Goal: Task Accomplishment & Management: Complete application form

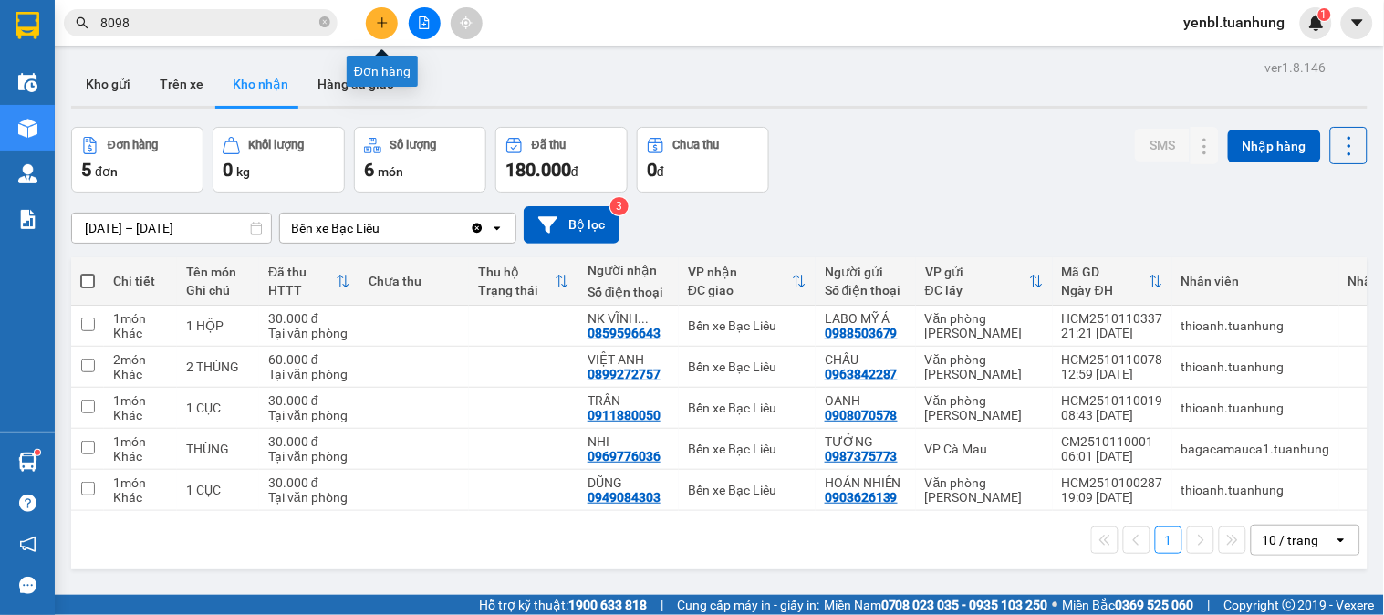
click at [379, 16] on icon "plus" at bounding box center [382, 22] width 13 height 13
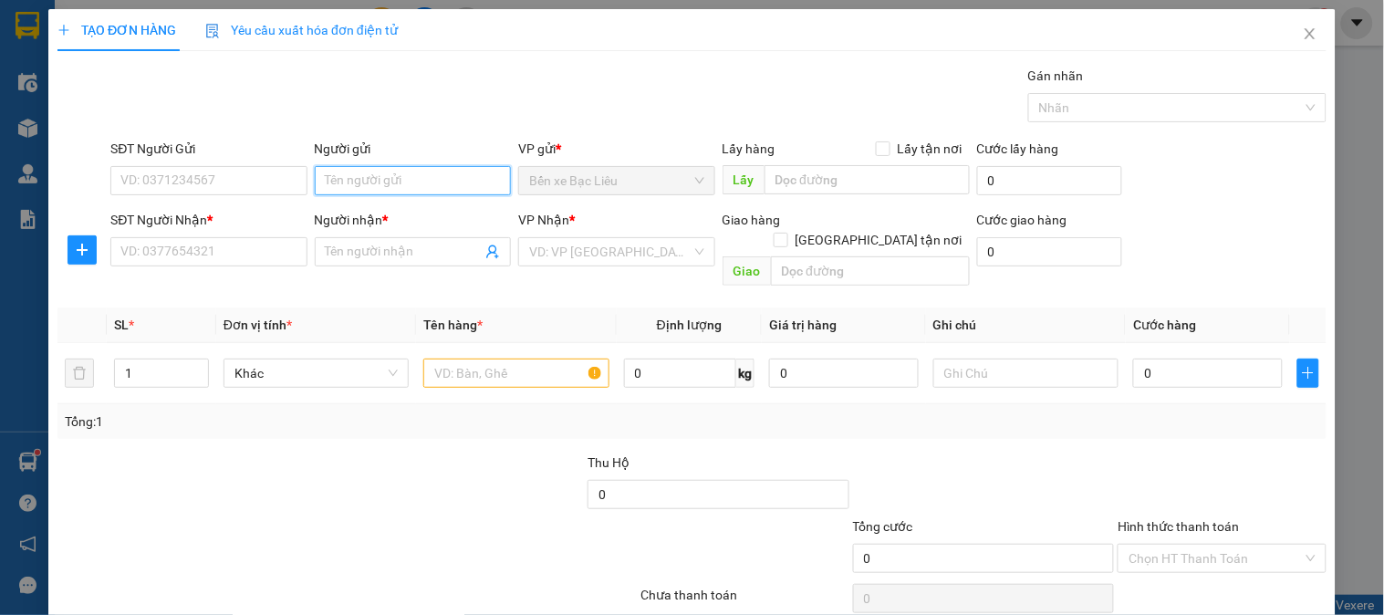
click at [349, 185] on input "Người gửi" at bounding box center [413, 180] width 196 height 29
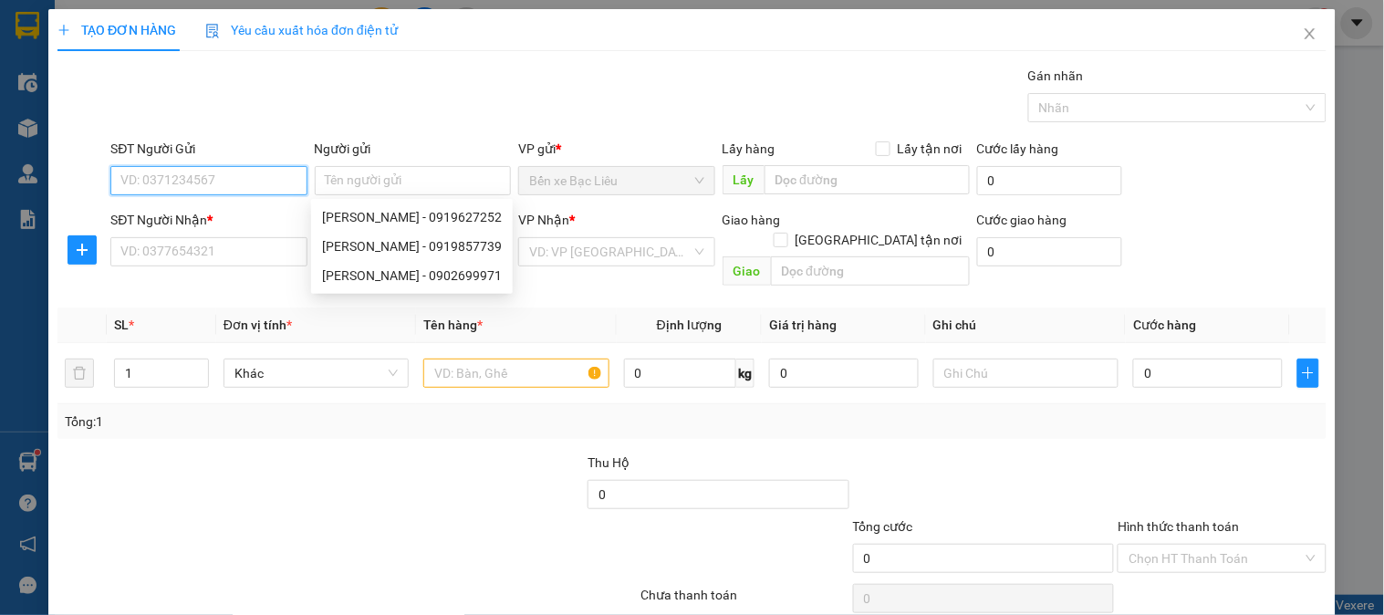
click at [210, 178] on input "SĐT Người Gửi" at bounding box center [208, 180] width 196 height 29
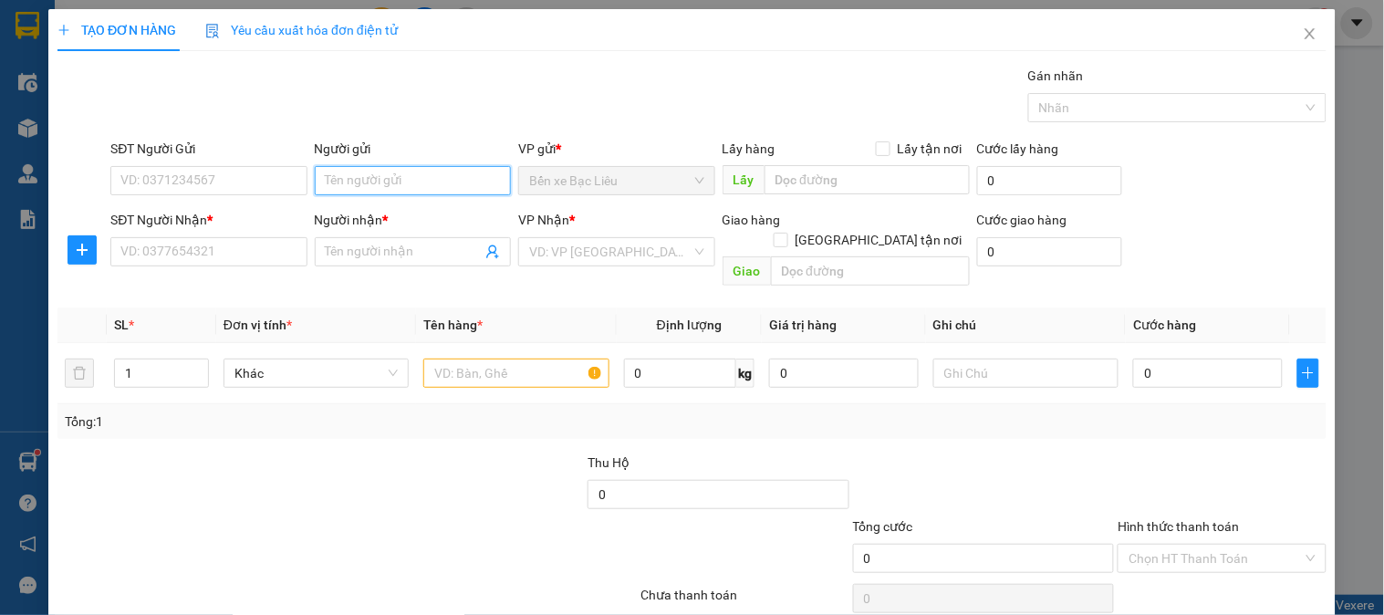
click at [337, 177] on input "Người gửi" at bounding box center [413, 180] width 196 height 29
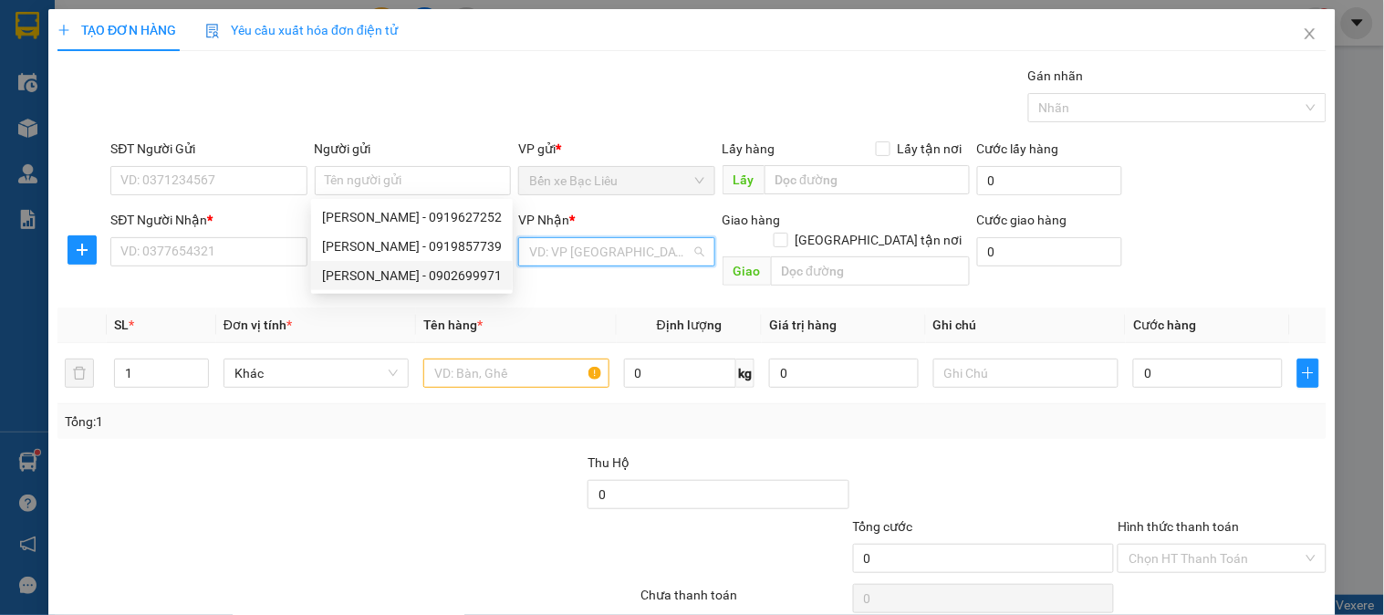
click at [544, 260] on input "search" at bounding box center [609, 251] width 161 height 27
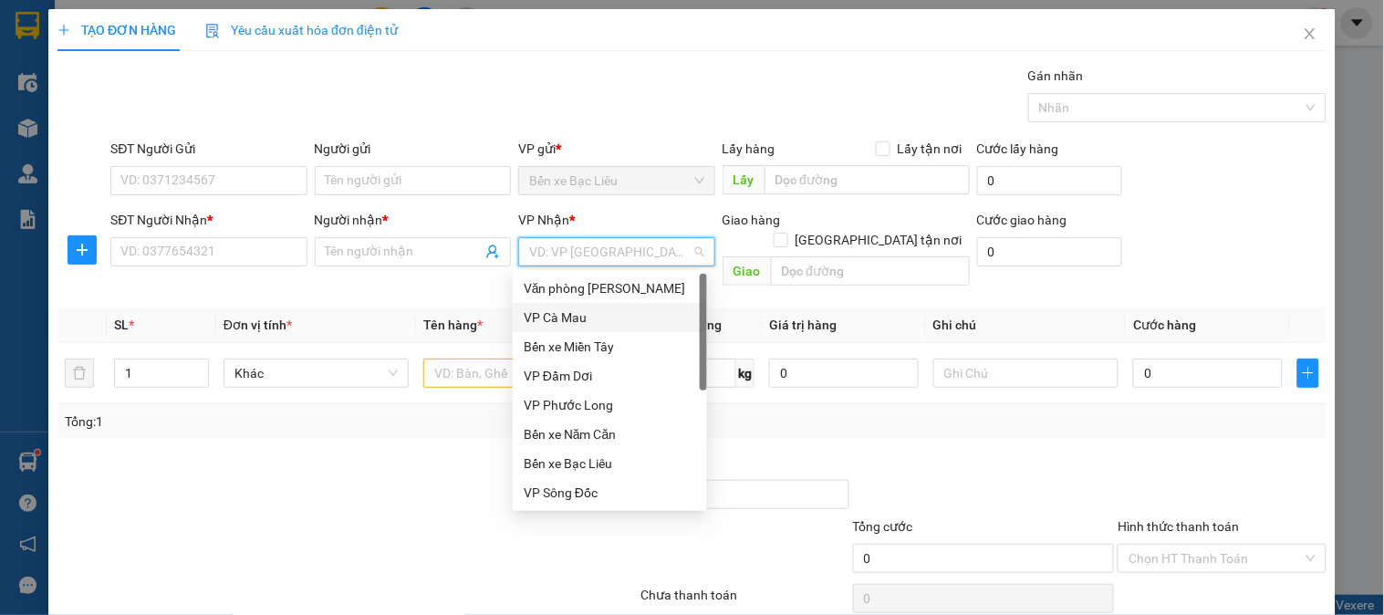
click at [569, 303] on div "VP Cà Mau" at bounding box center [610, 317] width 194 height 29
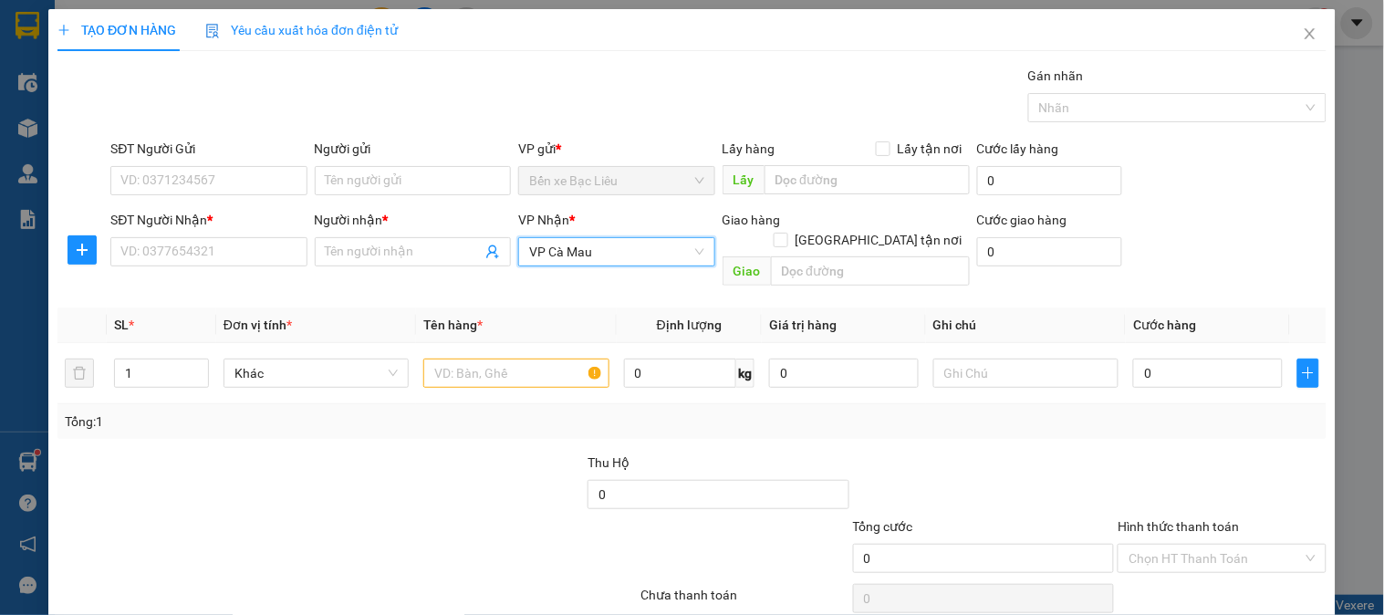
drag, startPoint x: 525, startPoint y: 257, endPoint x: 560, endPoint y: 263, distance: 35.1
click at [529, 257] on span "VP Cà Mau" at bounding box center [616, 251] width 174 height 27
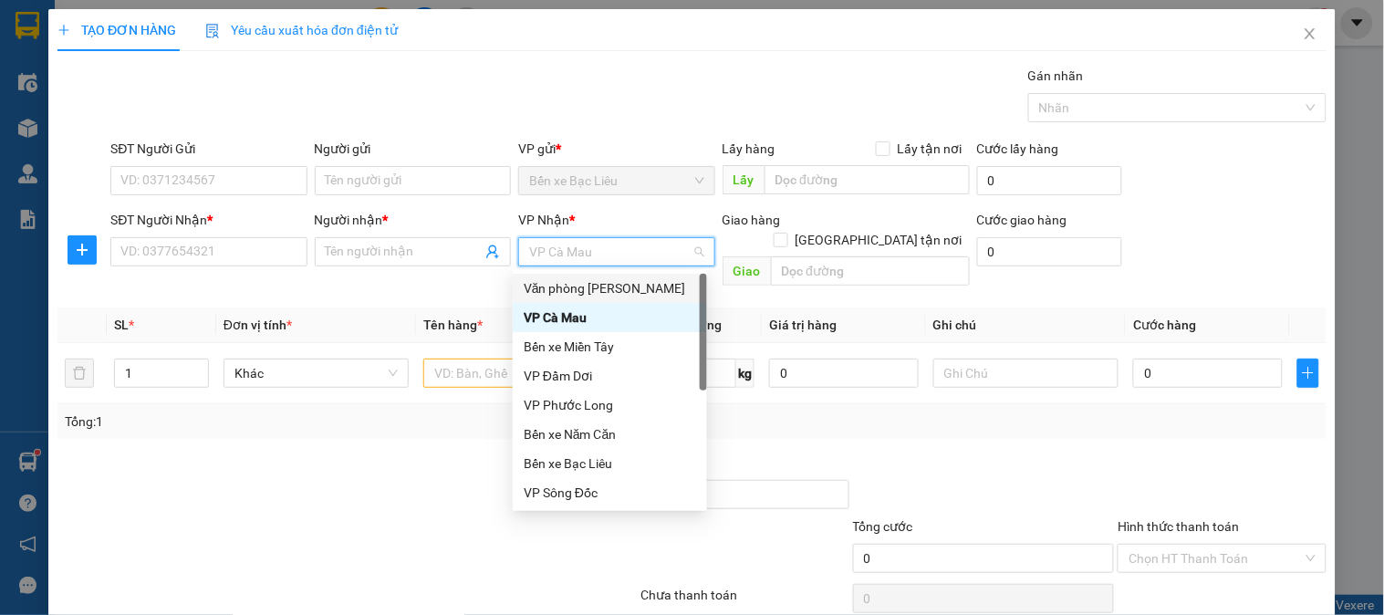
click at [590, 284] on div "Văn phòng [PERSON_NAME]" at bounding box center [610, 288] width 172 height 20
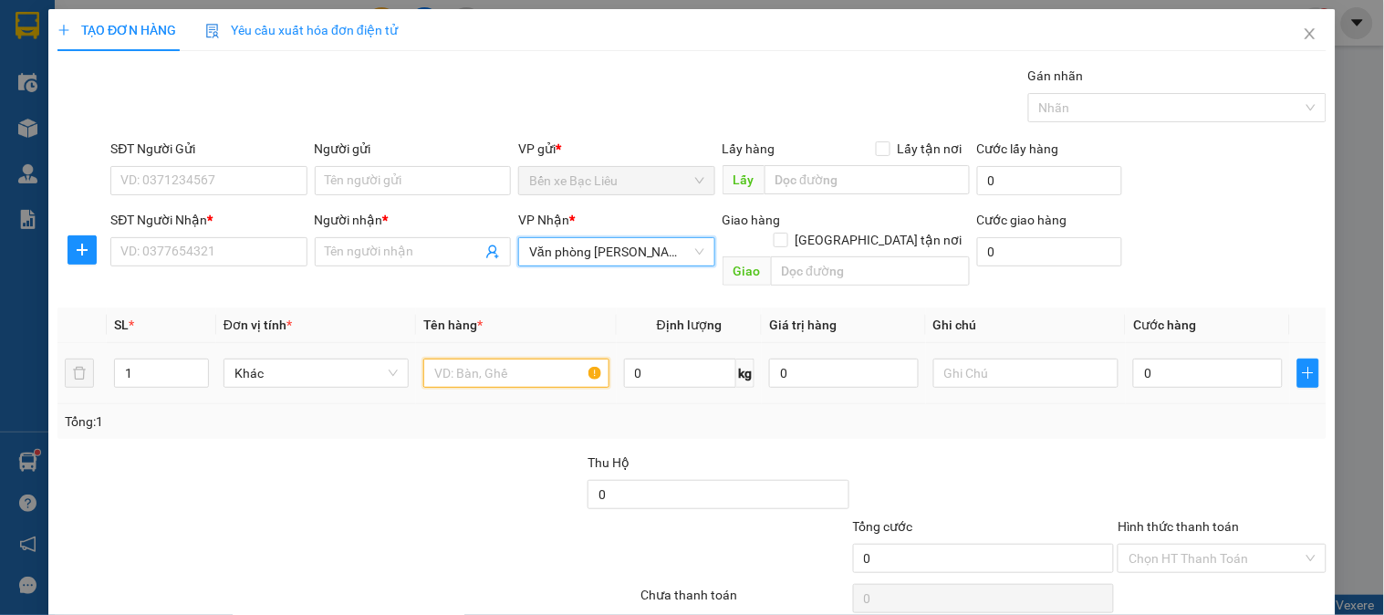
click at [466, 358] on input "text" at bounding box center [515, 372] width 185 height 29
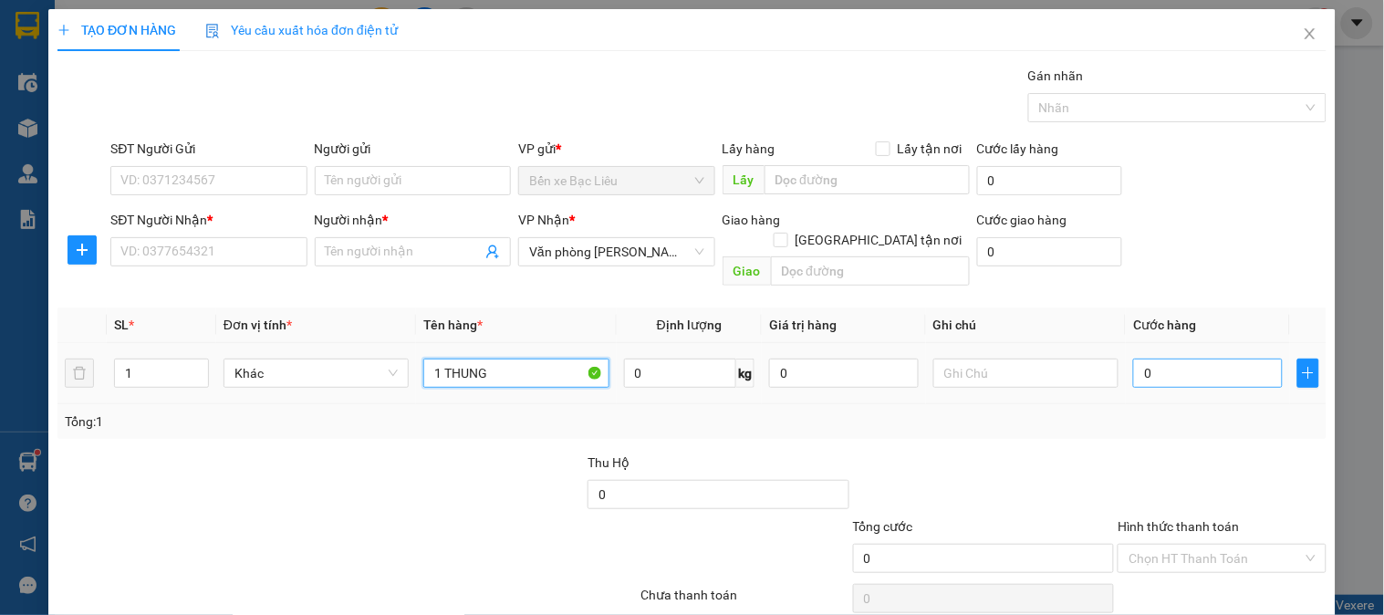
type input "1 THUNG"
click at [1178, 358] on input "0" at bounding box center [1208, 372] width 150 height 29
type input "4"
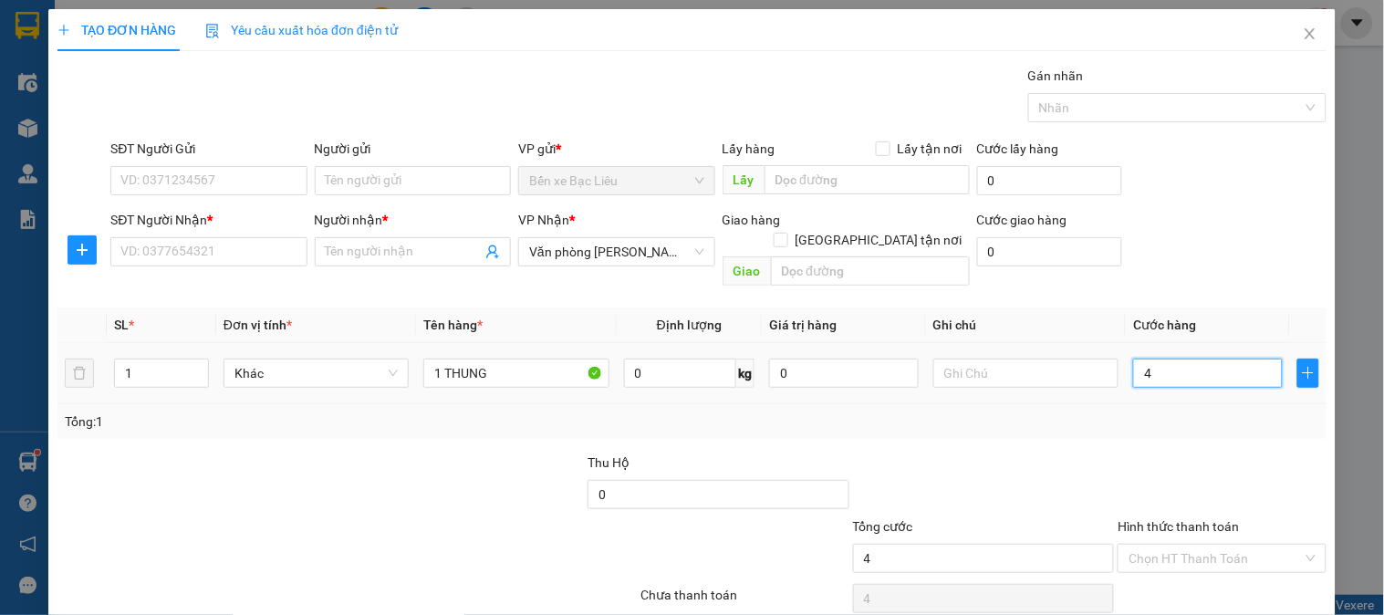
type input "40"
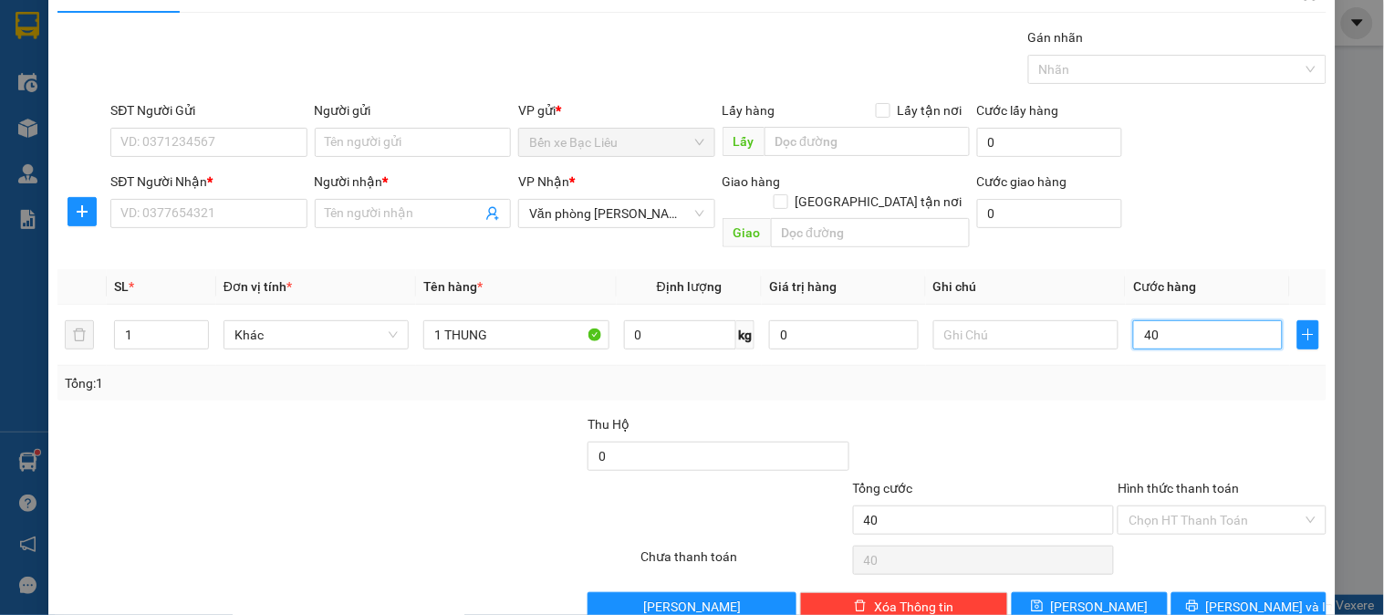
scroll to position [59, 0]
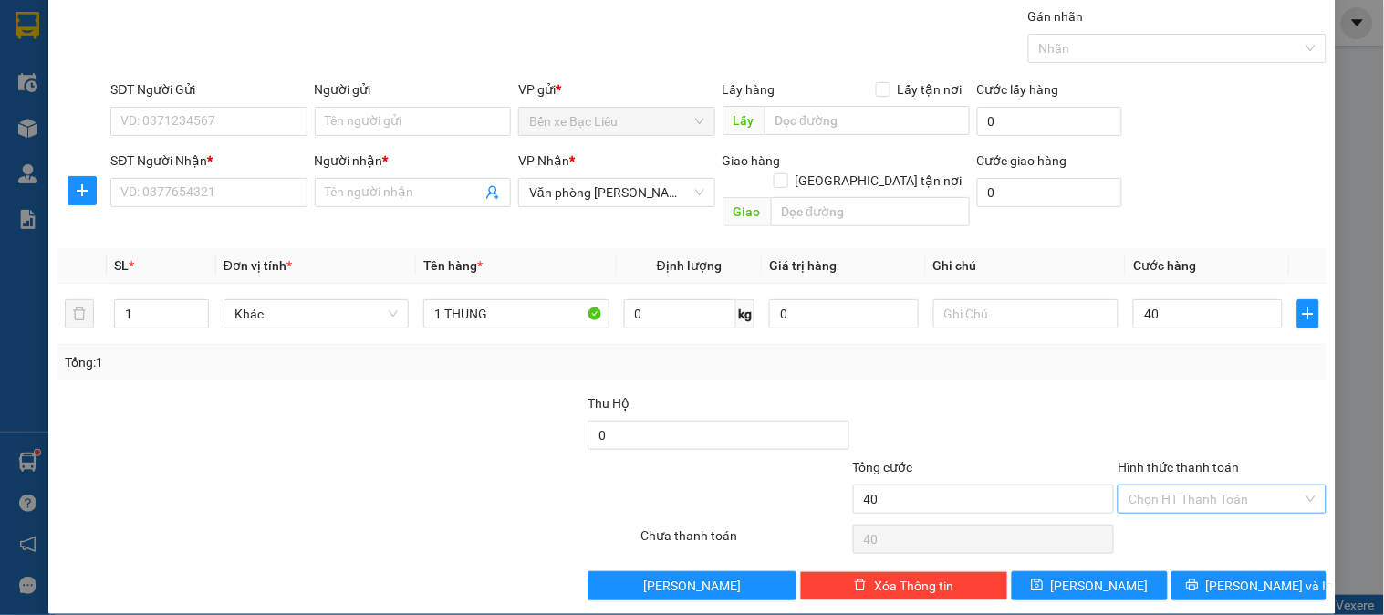
type input "40.000"
click at [1160, 485] on input "Hình thức thanh toán" at bounding box center [1214, 498] width 173 height 27
click at [230, 121] on input "SĐT Người Gửi" at bounding box center [208, 121] width 196 height 29
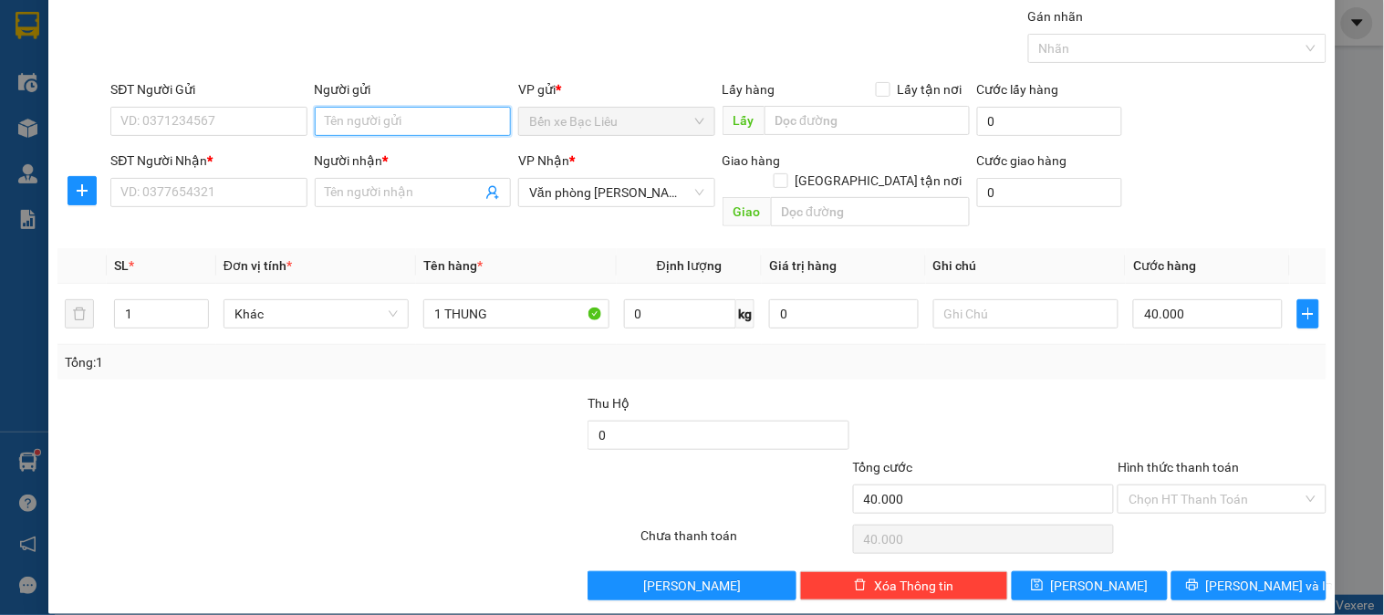
click at [372, 126] on input "Người gửi" at bounding box center [413, 121] width 196 height 29
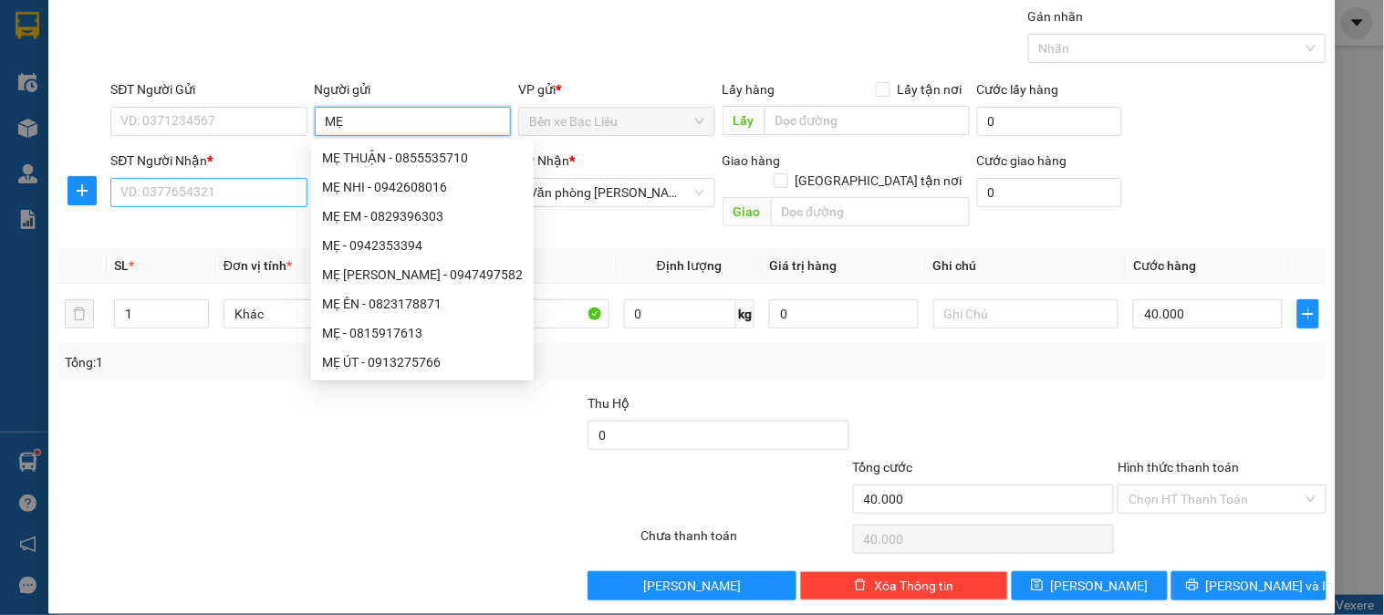
type input "MẸ"
click at [184, 205] on input "SĐT Người Nhận *" at bounding box center [208, 192] width 196 height 29
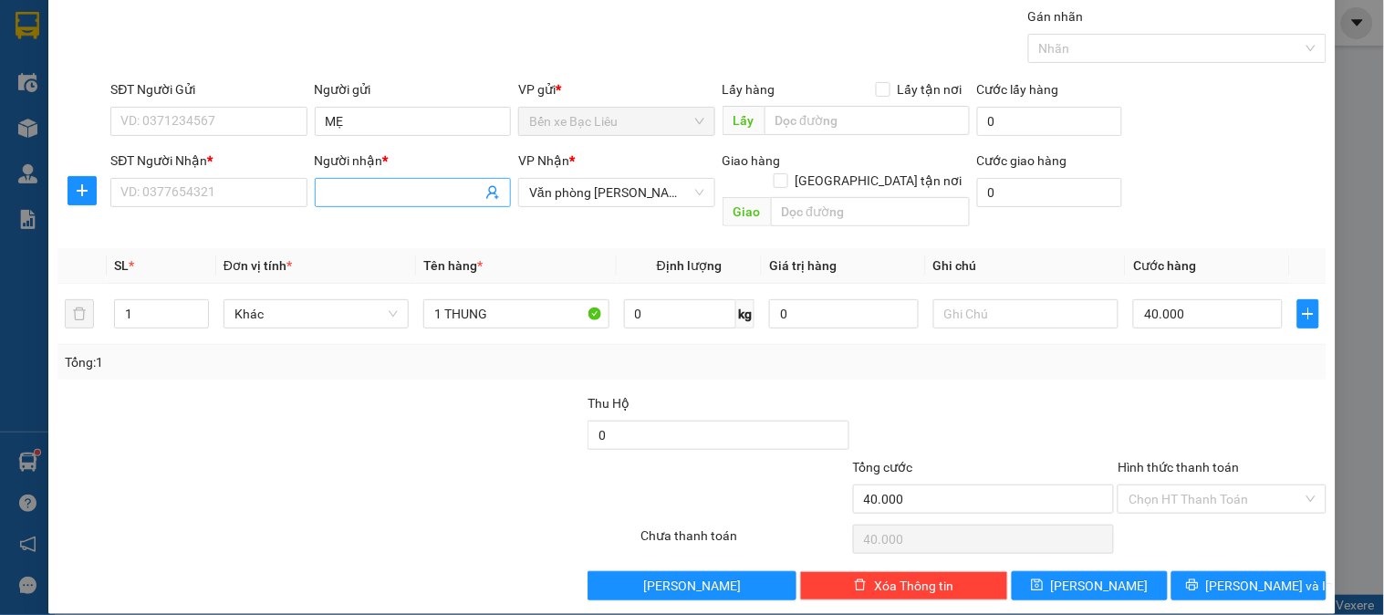
click at [348, 195] on input "Người nhận *" at bounding box center [404, 192] width 156 height 20
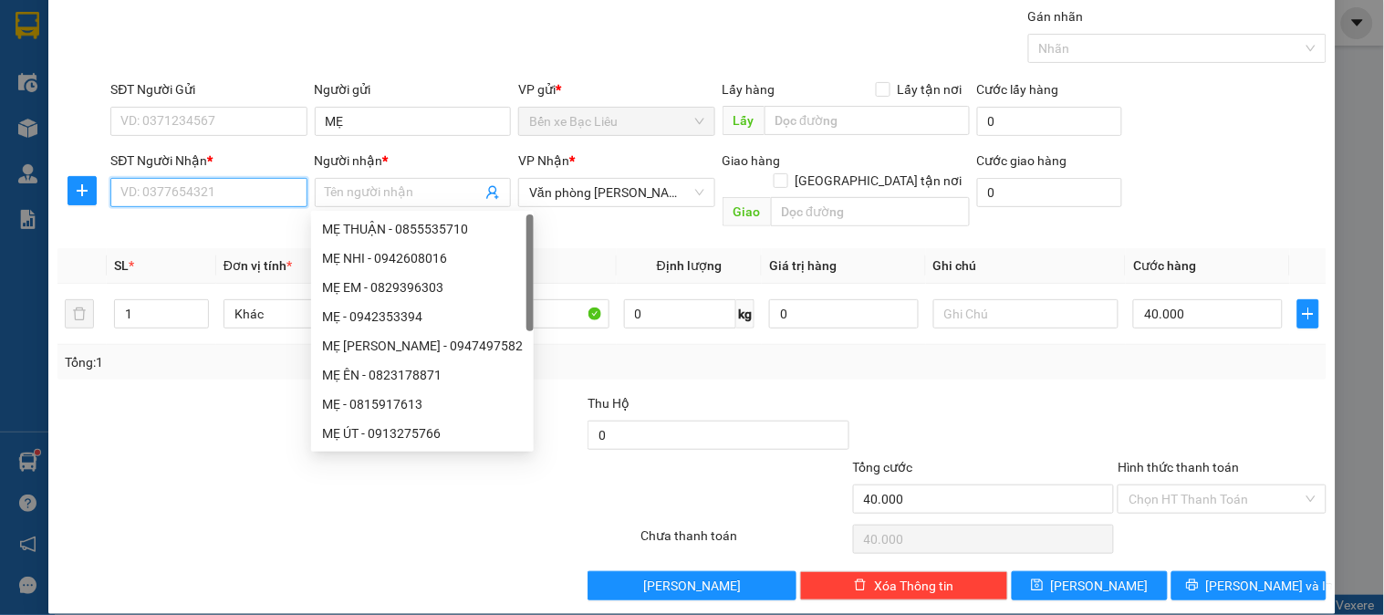
click at [242, 202] on input "SĐT Người Nhận *" at bounding box center [208, 192] width 196 height 29
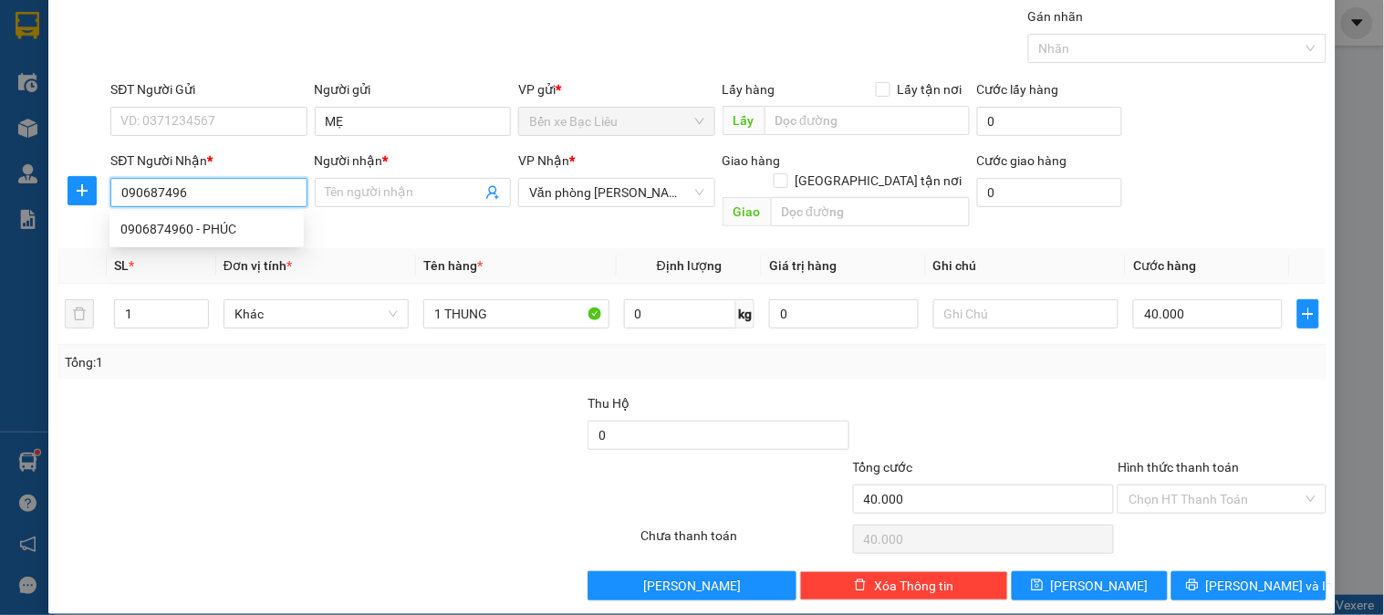
type input "0906874960"
click at [233, 241] on div "0906874960 - PHÚC" at bounding box center [206, 228] width 194 height 29
type input "PHÚC"
click at [250, 186] on input "0906874960" at bounding box center [208, 192] width 196 height 29
type input "0906874960"
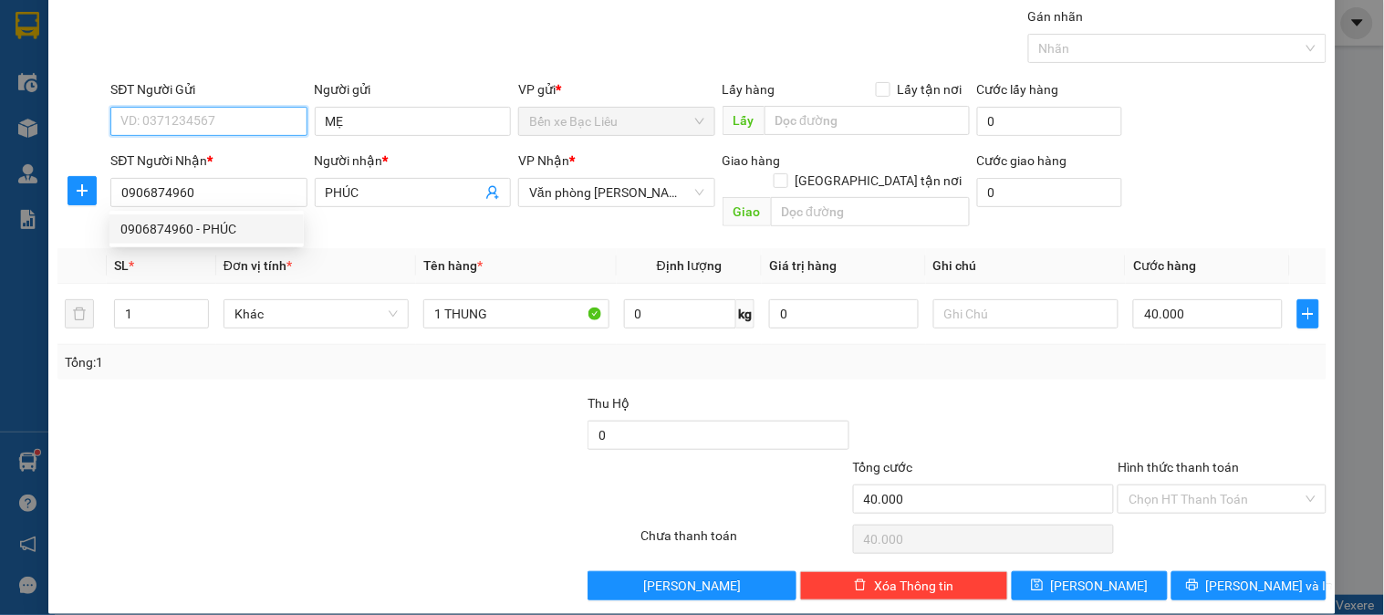
click at [238, 121] on input "SĐT Người Gửi" at bounding box center [208, 121] width 196 height 29
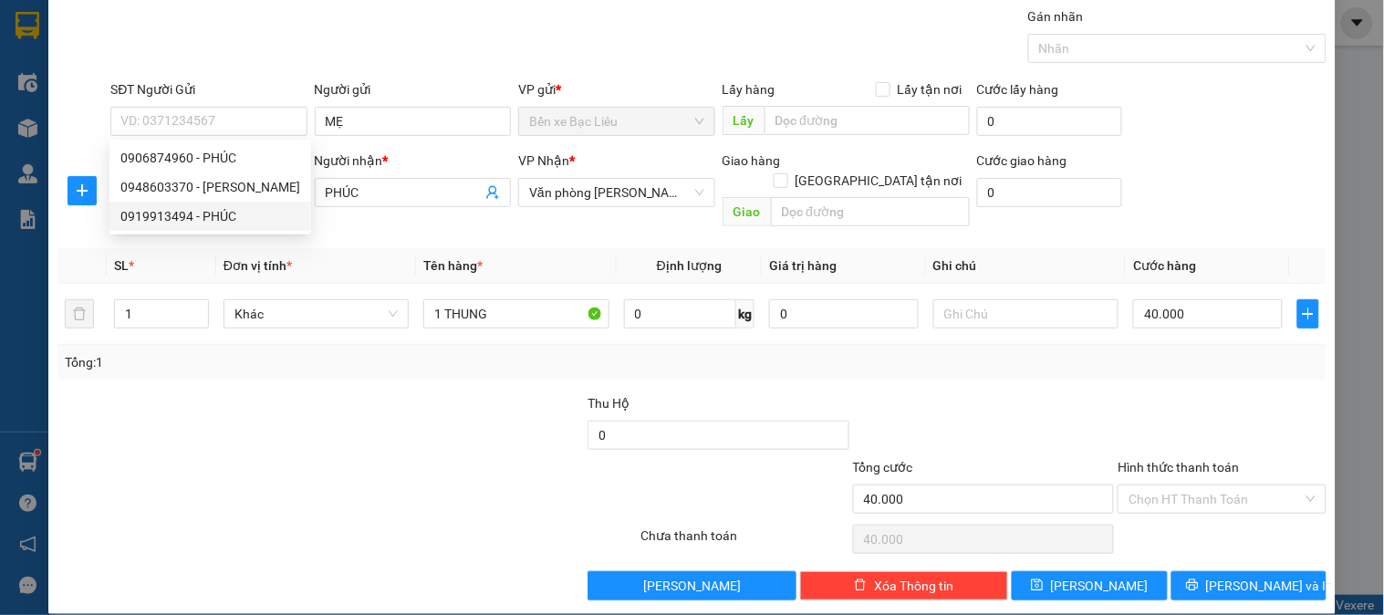
click at [302, 370] on div "Transit Pickup Surcharge Ids Transit Deliver Surcharge Ids Transit Deliver Surc…" at bounding box center [691, 303] width 1269 height 594
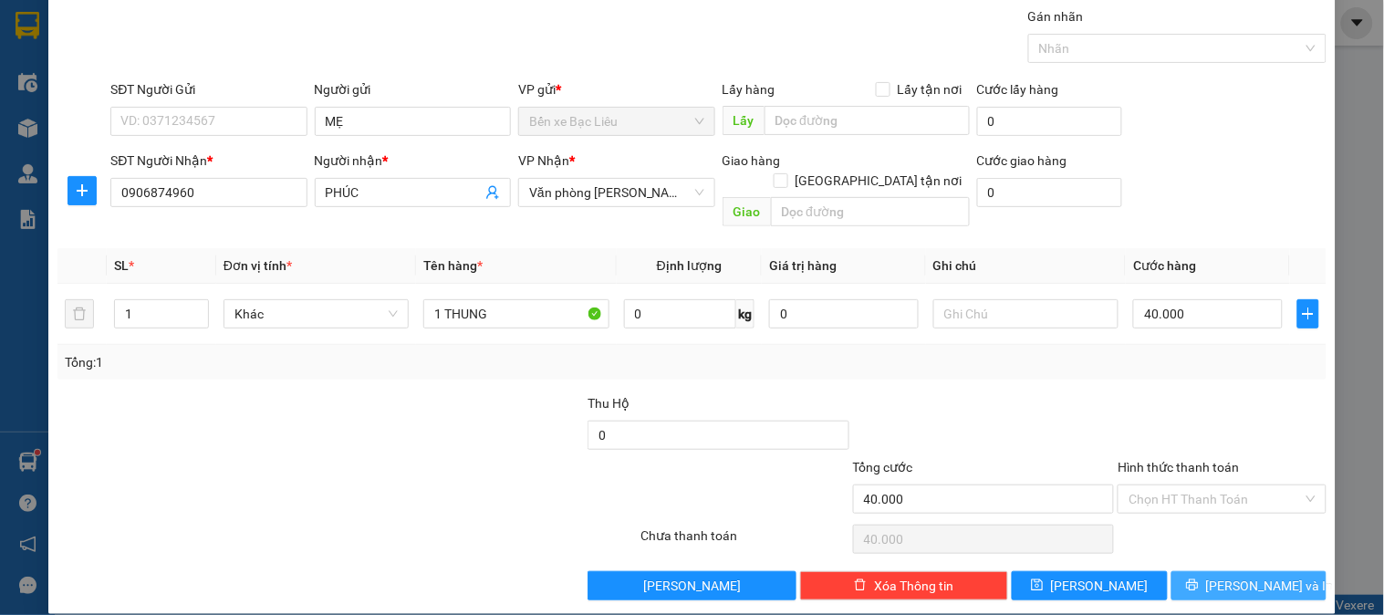
click at [1214, 571] on button "[PERSON_NAME] và In" at bounding box center [1248, 585] width 155 height 29
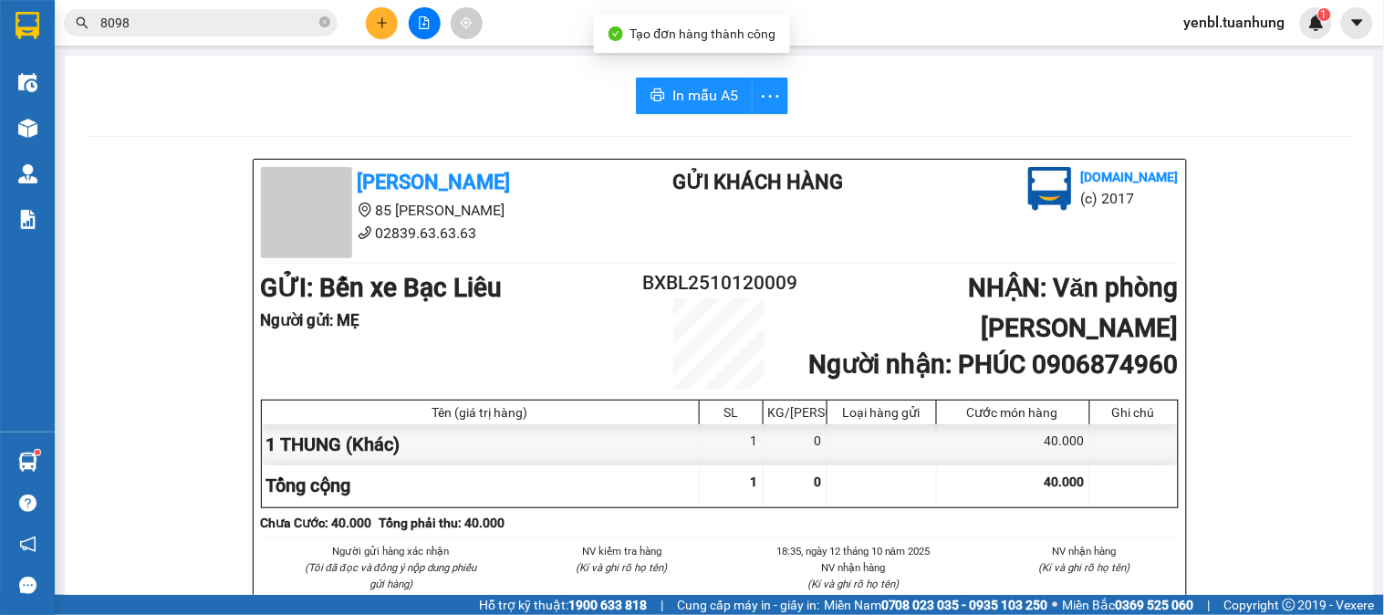
scroll to position [405, 0]
